Goal: Navigation & Orientation: Find specific page/section

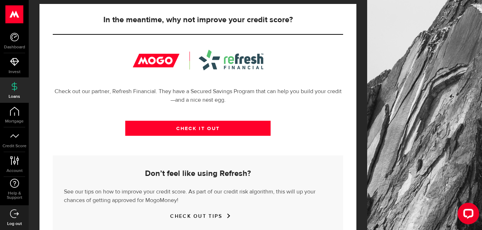
scroll to position [267, 0]
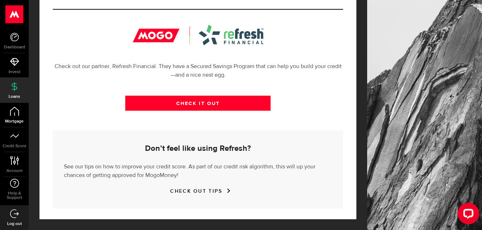
click at [9, 110] on link "Mortgage" at bounding box center [14, 115] width 29 height 24
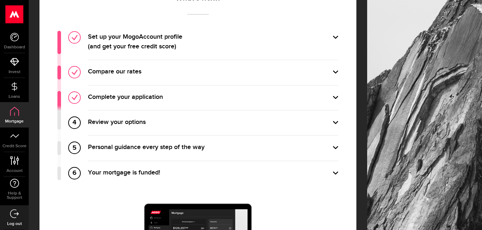
scroll to position [320, 0]
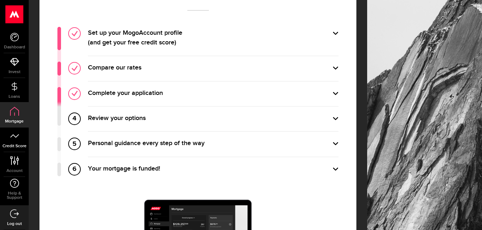
click at [19, 138] on link "Credit Score" at bounding box center [14, 140] width 29 height 24
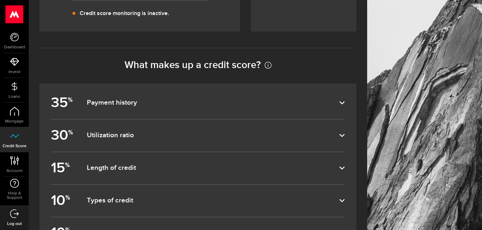
scroll to position [262, 0]
click at [112, 188] on label "10 % Types of credit" at bounding box center [198, 200] width 294 height 32
click at [0, 0] on input "10 % Types of credit" at bounding box center [0, 0] width 0 height 0
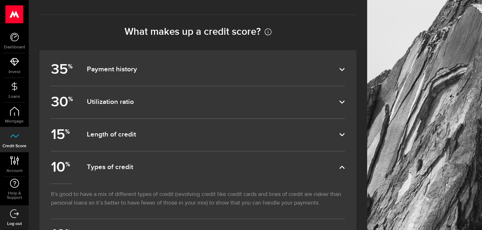
scroll to position [293, 0]
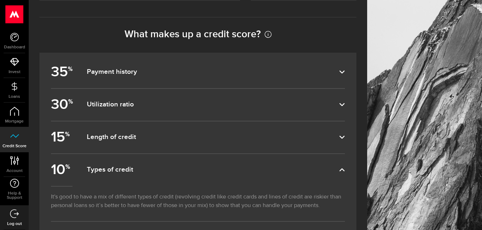
click at [17, 152] on li "Credit Score Credit Score" at bounding box center [14, 139] width 29 height 25
click at [16, 160] on icon at bounding box center [15, 160] width 10 height 9
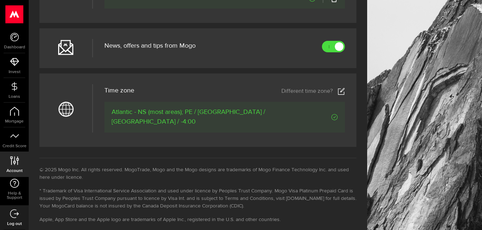
scroll to position [373, 0]
click at [11, 11] on use at bounding box center [15, 14] width 18 height 18
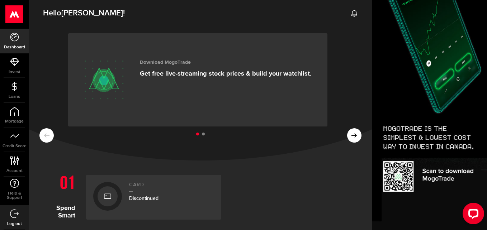
click at [112, 196] on div at bounding box center [108, 197] width 20 height 20
click at [97, 190] on div at bounding box center [107, 196] width 29 height 29
click at [113, 187] on div at bounding box center [107, 196] width 29 height 29
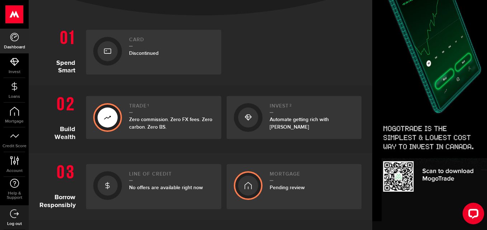
scroll to position [145, 0]
click at [110, 114] on icon at bounding box center [107, 117] width 7 height 11
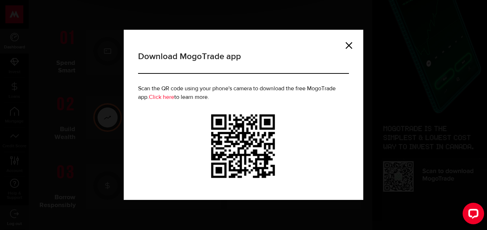
click at [100, 148] on div "Download MogoTrade app Scan the QR code using your phone's camera to download t…" at bounding box center [243, 115] width 487 height 230
click at [347, 45] on link at bounding box center [349, 45] width 7 height 7
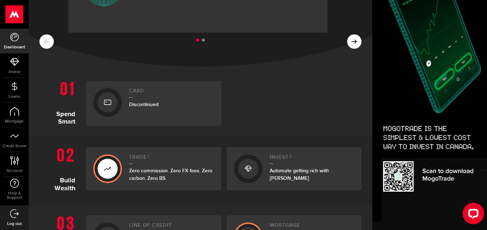
scroll to position [0, 0]
